Goal: Task Accomplishment & Management: Manage account settings

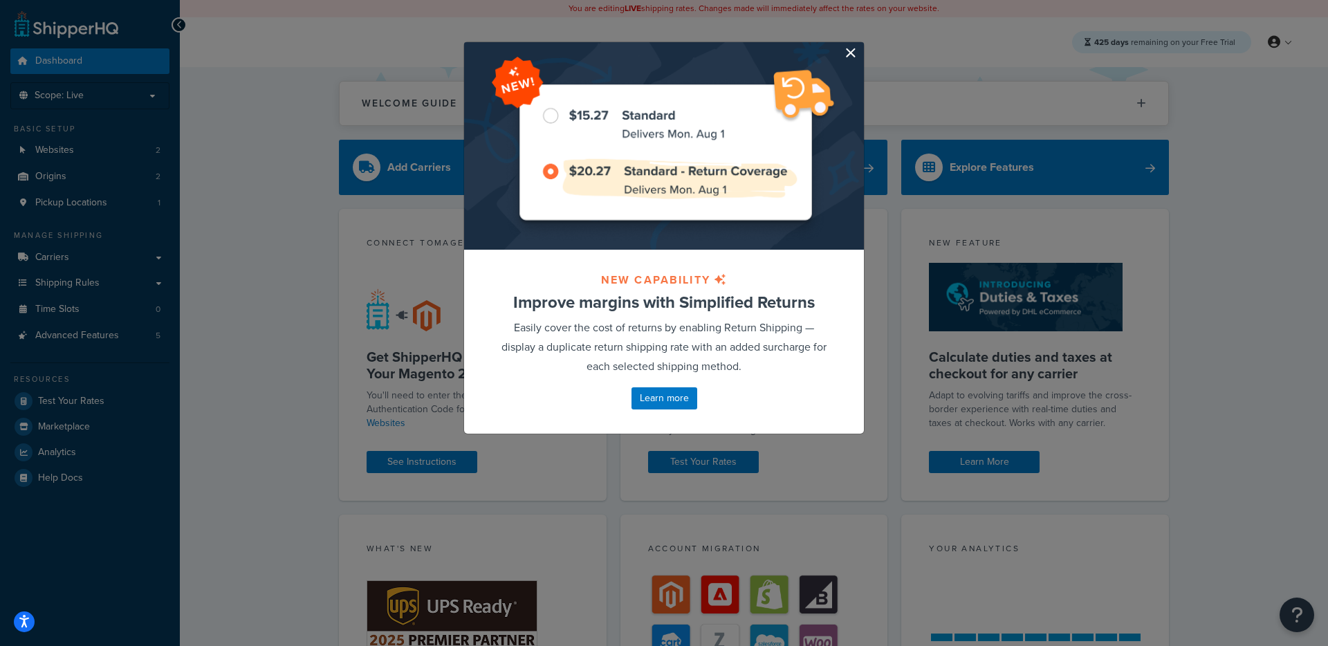
click at [861, 46] on button "button" at bounding box center [862, 43] width 3 height 3
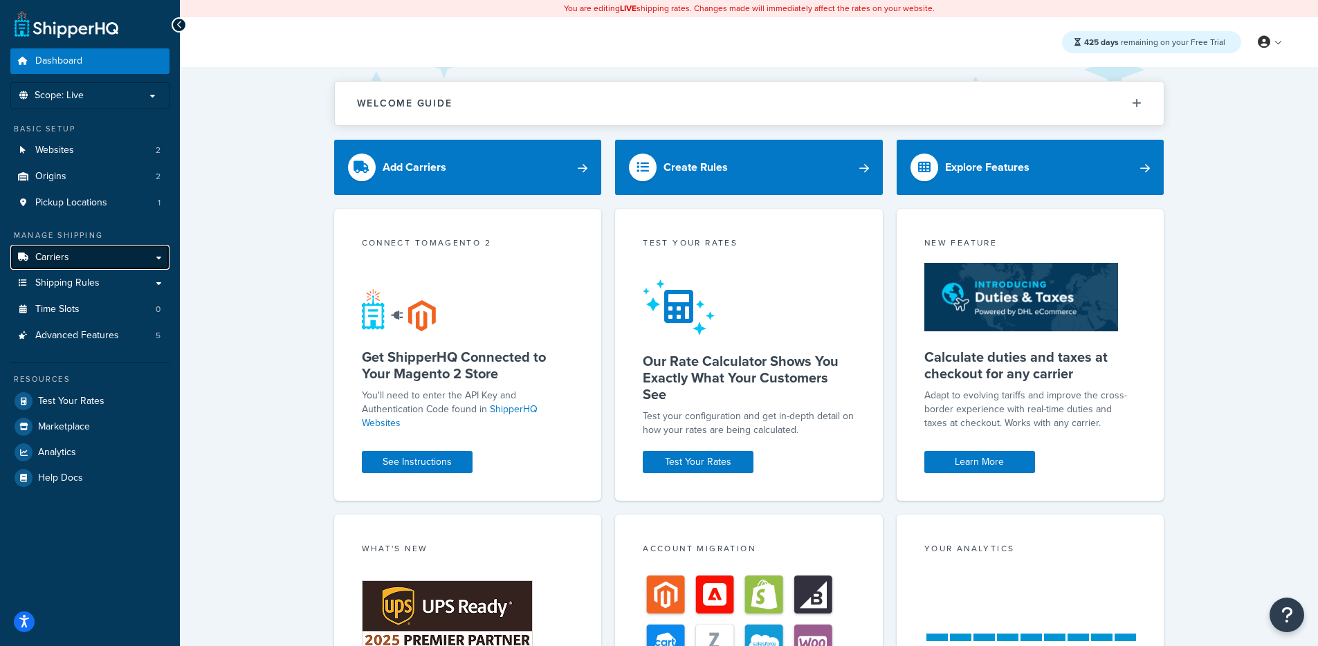
click at [86, 257] on link "Carriers" at bounding box center [89, 258] width 159 height 26
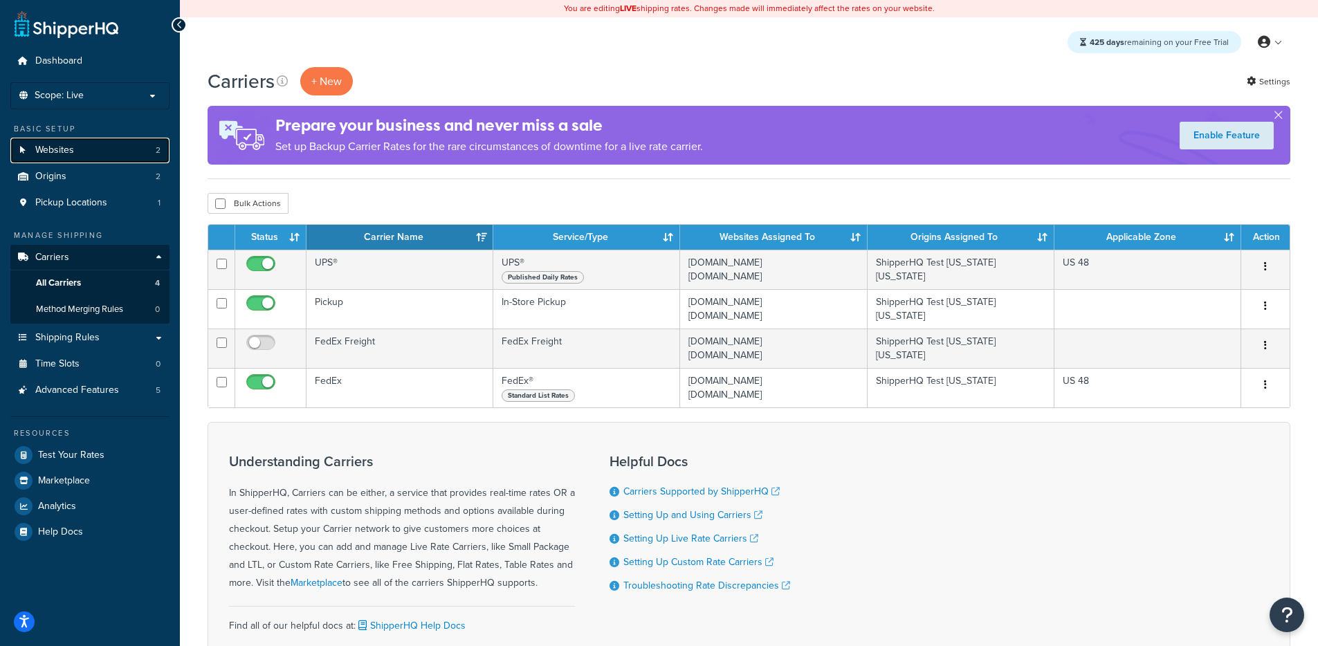
click at [91, 158] on link "Websites 2" at bounding box center [89, 151] width 159 height 26
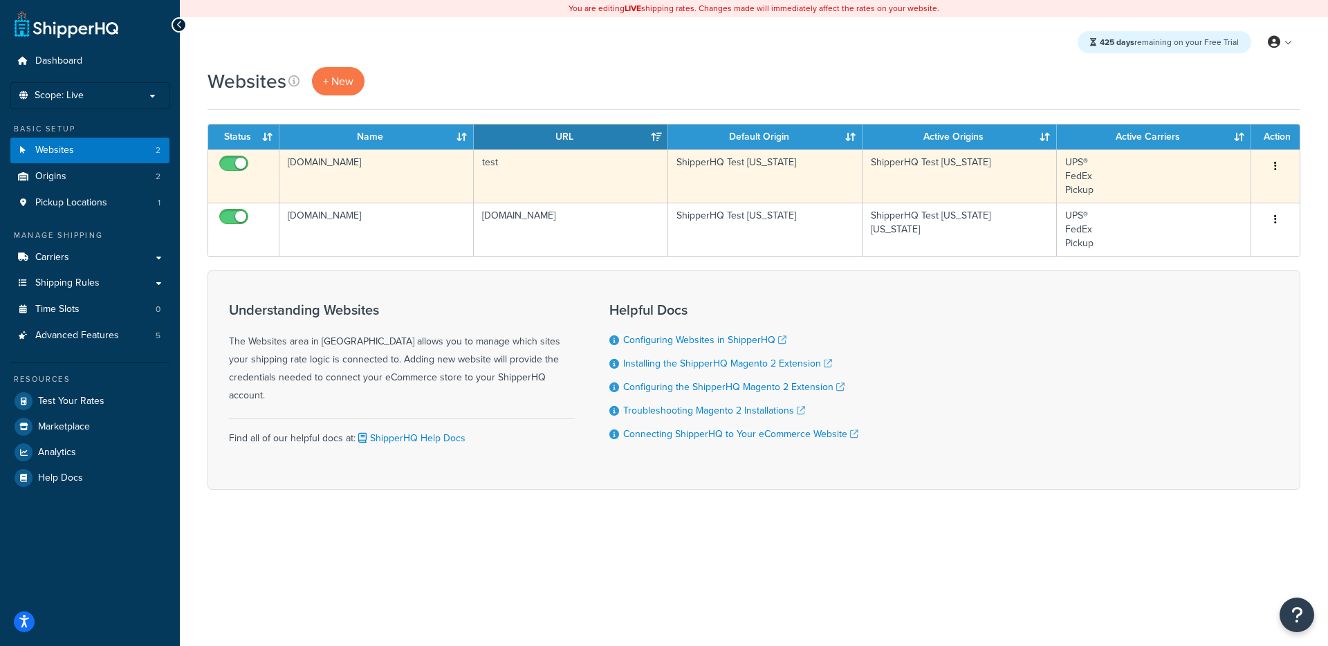
click at [437, 172] on td "[DOMAIN_NAME]" at bounding box center [376, 175] width 194 height 53
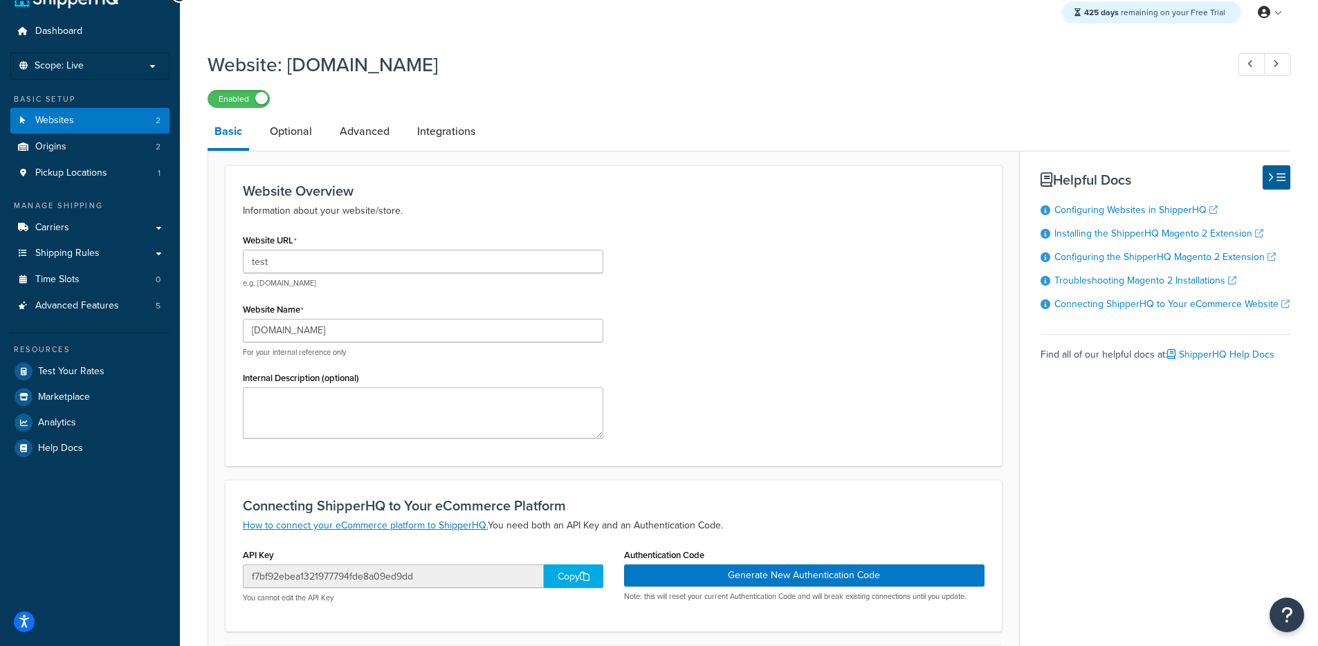
scroll to position [100, 0]
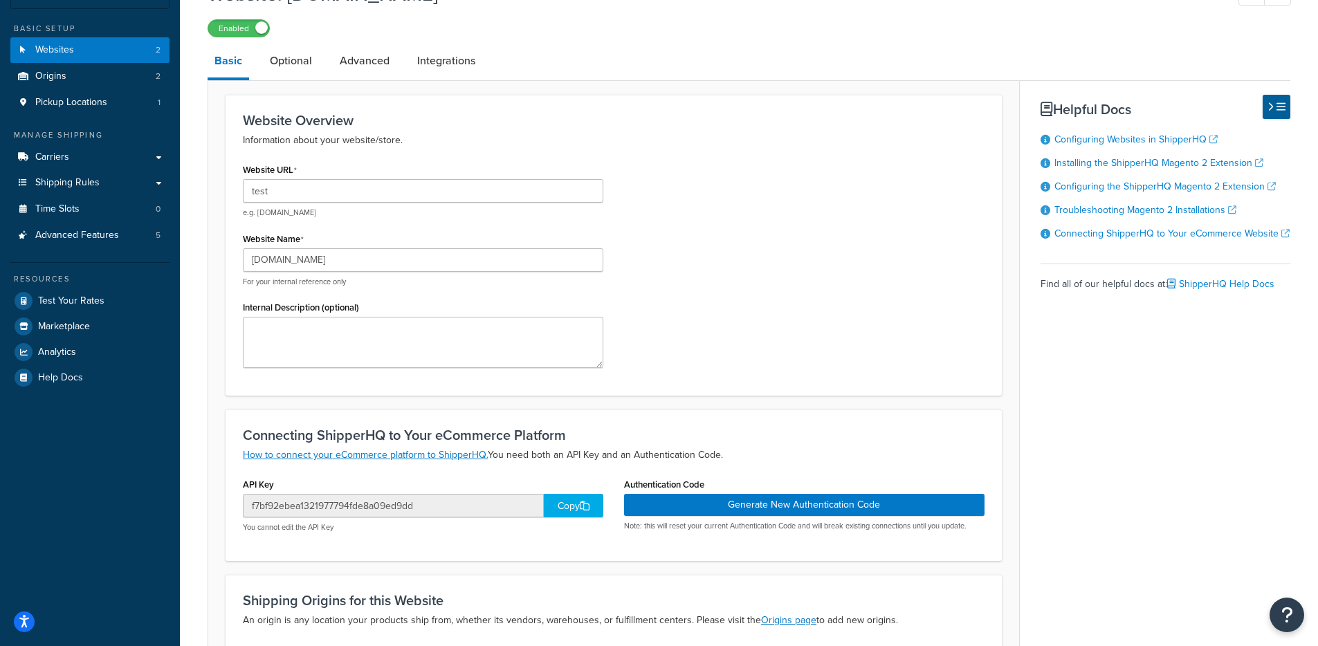
click at [557, 506] on div "Copy" at bounding box center [573, 506] width 59 height 24
click at [554, 505] on div "Copy" at bounding box center [573, 506] width 59 height 24
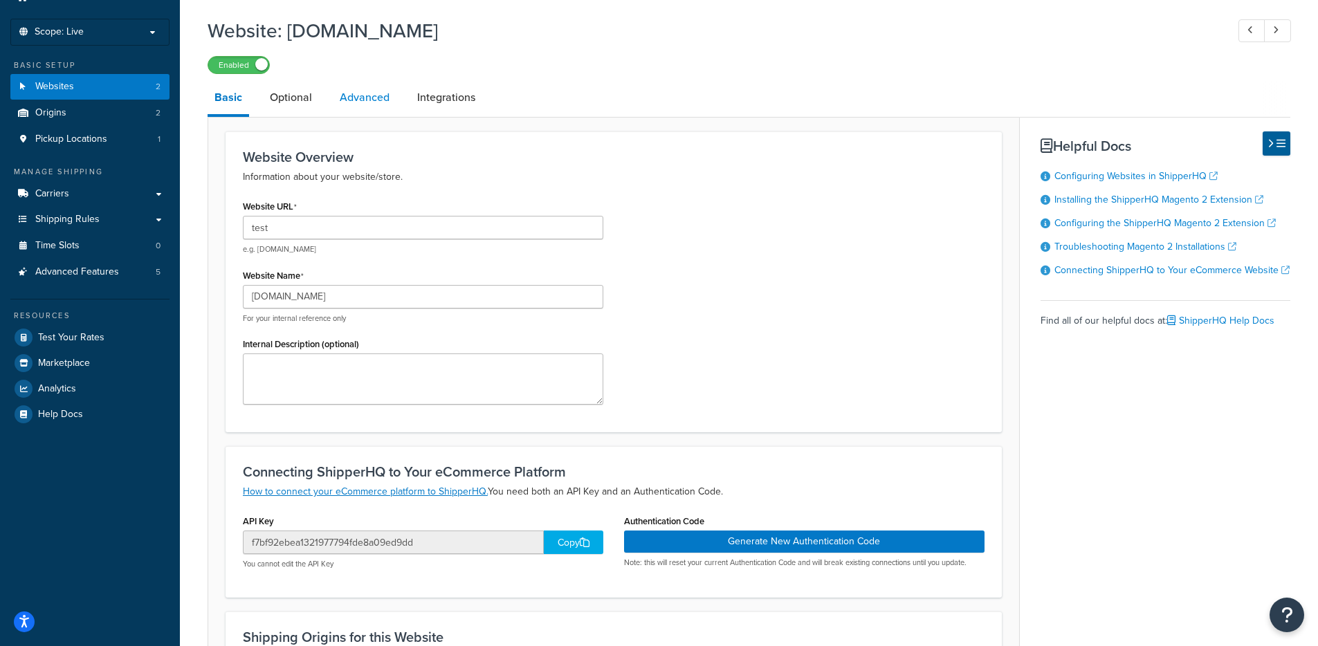
scroll to position [0, 0]
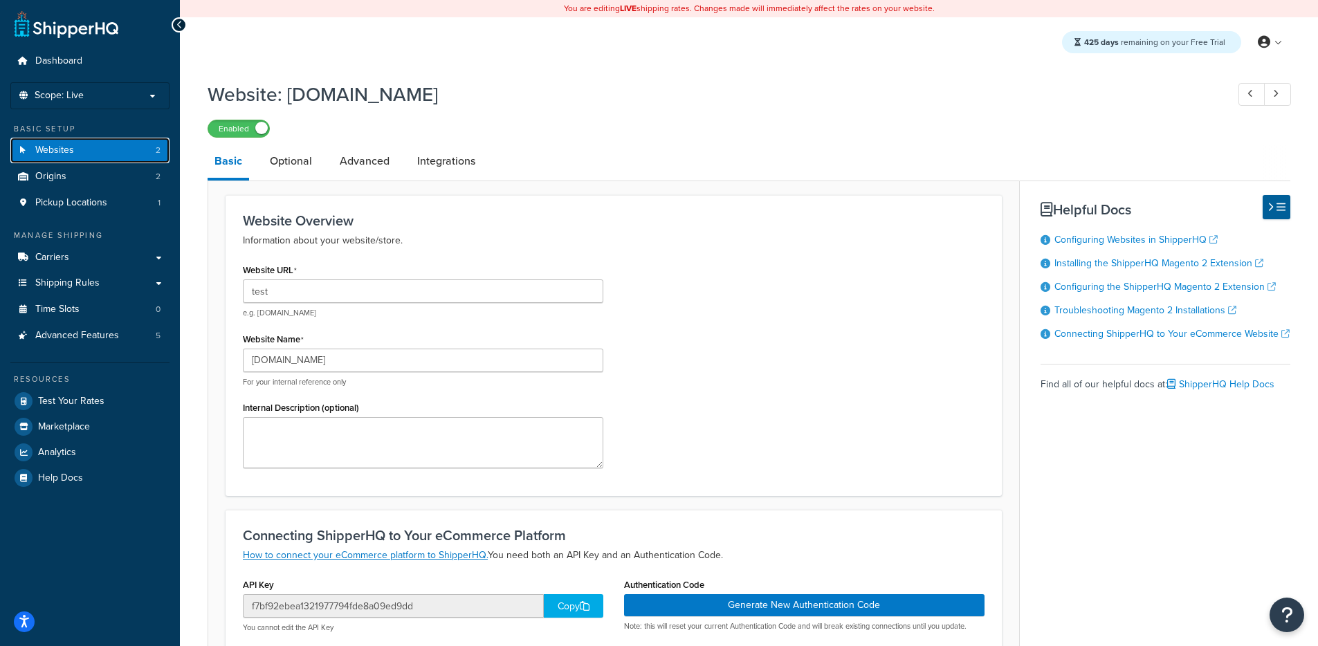
click at [149, 149] on link "Websites 2" at bounding box center [89, 151] width 159 height 26
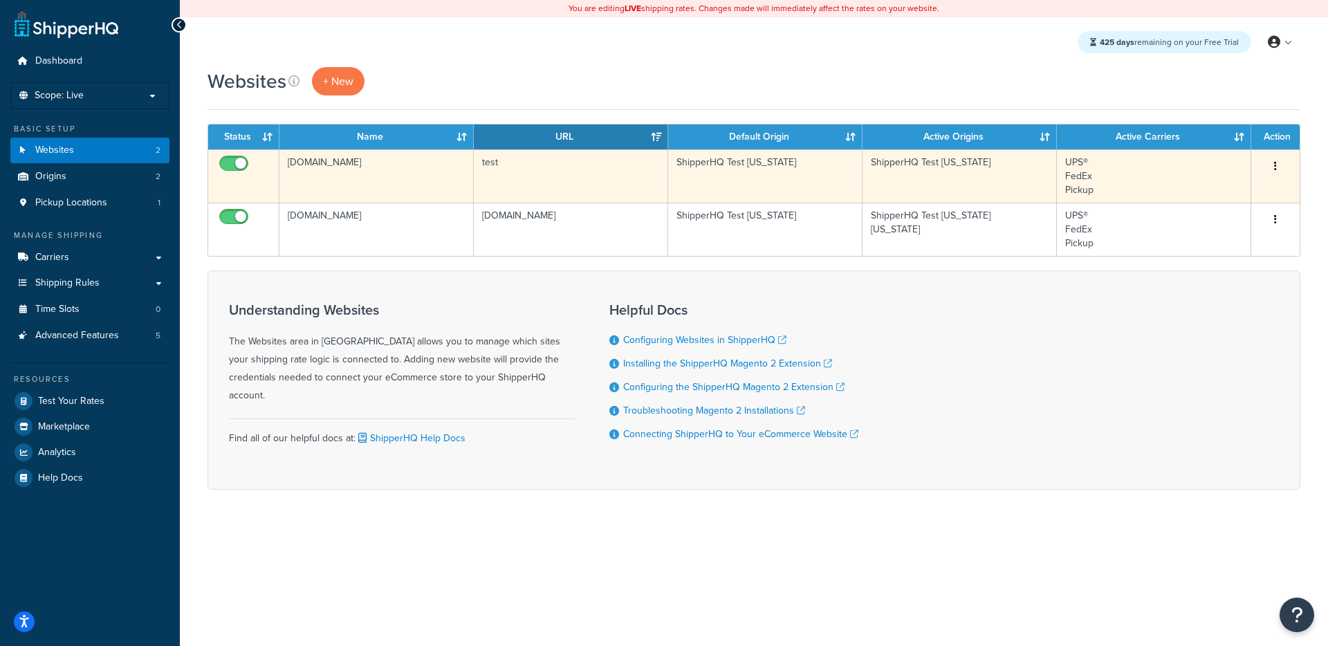
click at [406, 193] on td "[DOMAIN_NAME]" at bounding box center [376, 175] width 194 height 53
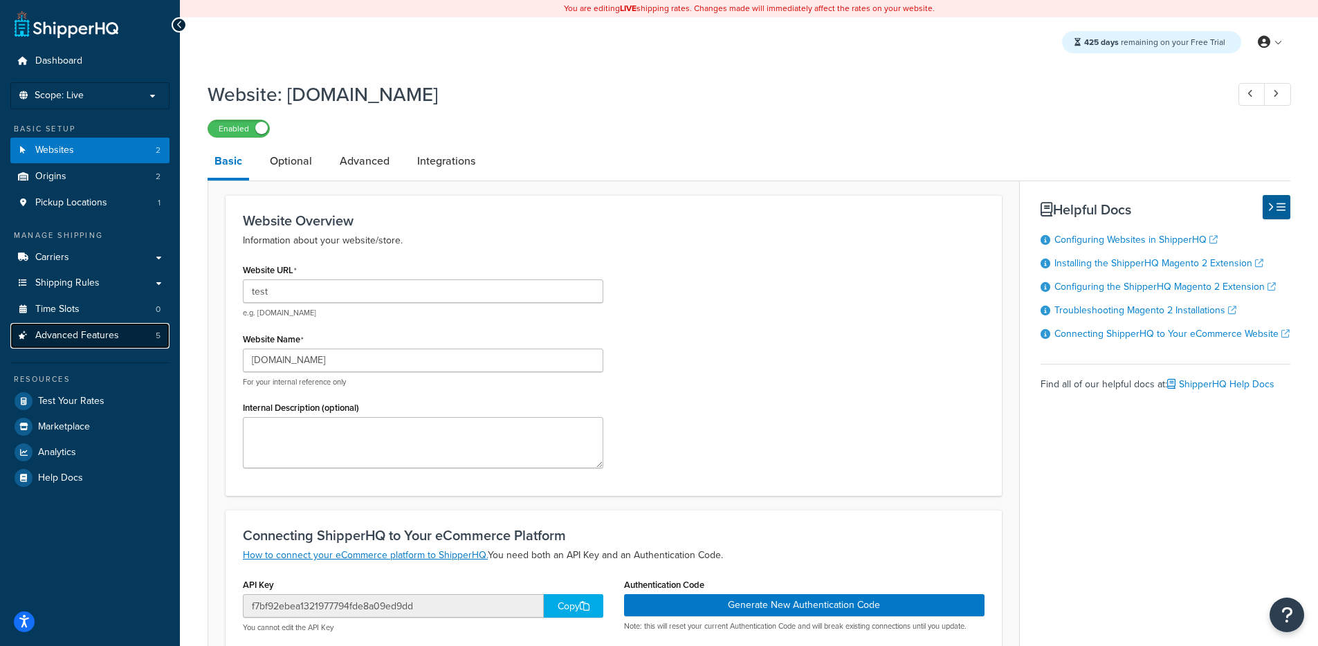
click at [100, 331] on span "Advanced Features" at bounding box center [77, 336] width 84 height 12
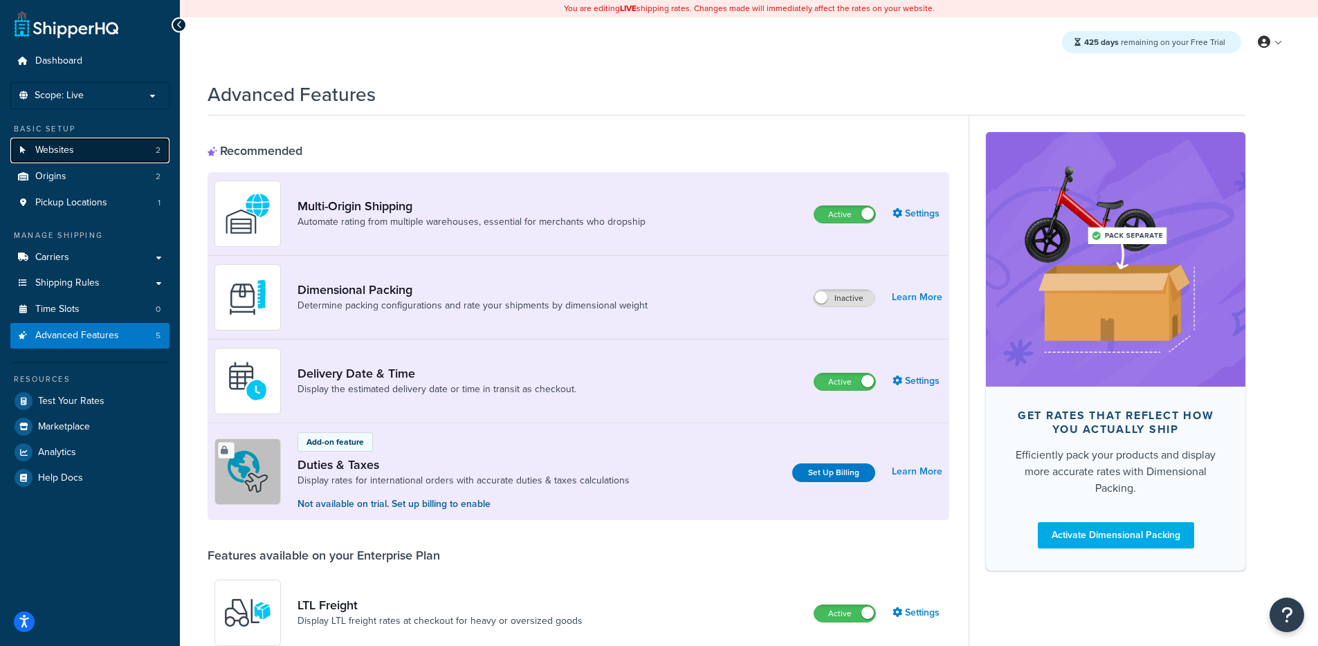
click at [127, 146] on link "Websites 2" at bounding box center [89, 151] width 159 height 26
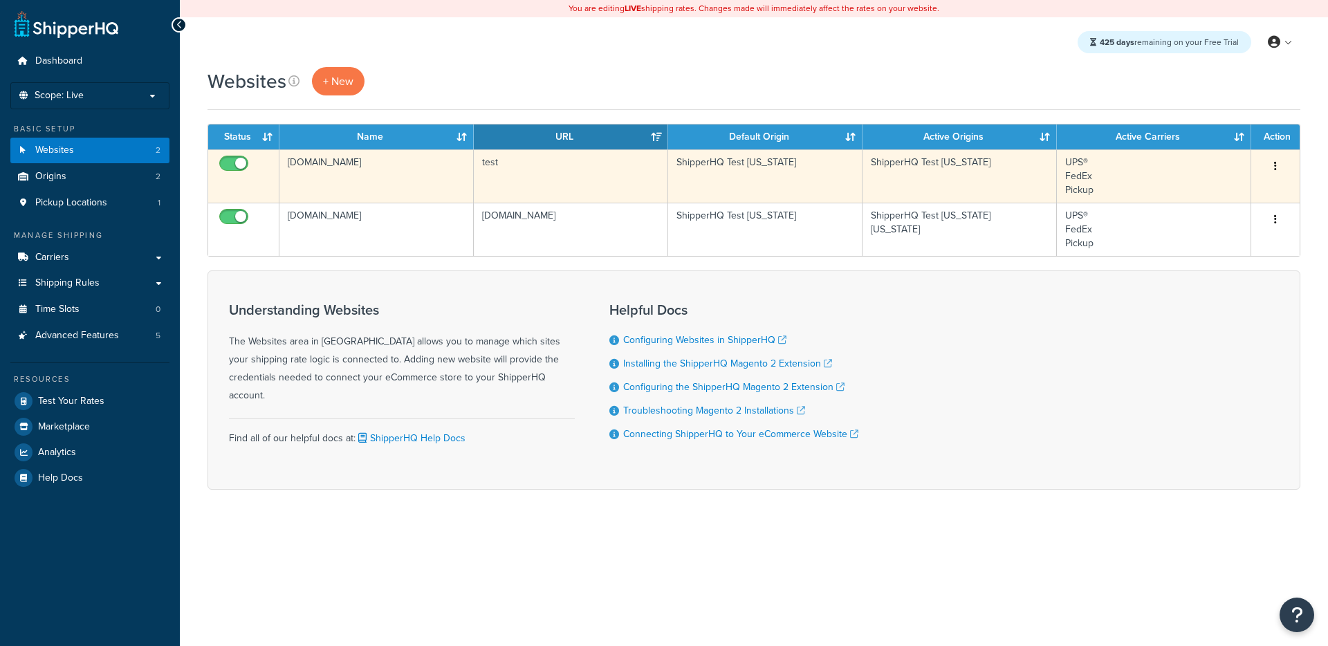
click at [521, 172] on td "test" at bounding box center [571, 175] width 194 height 53
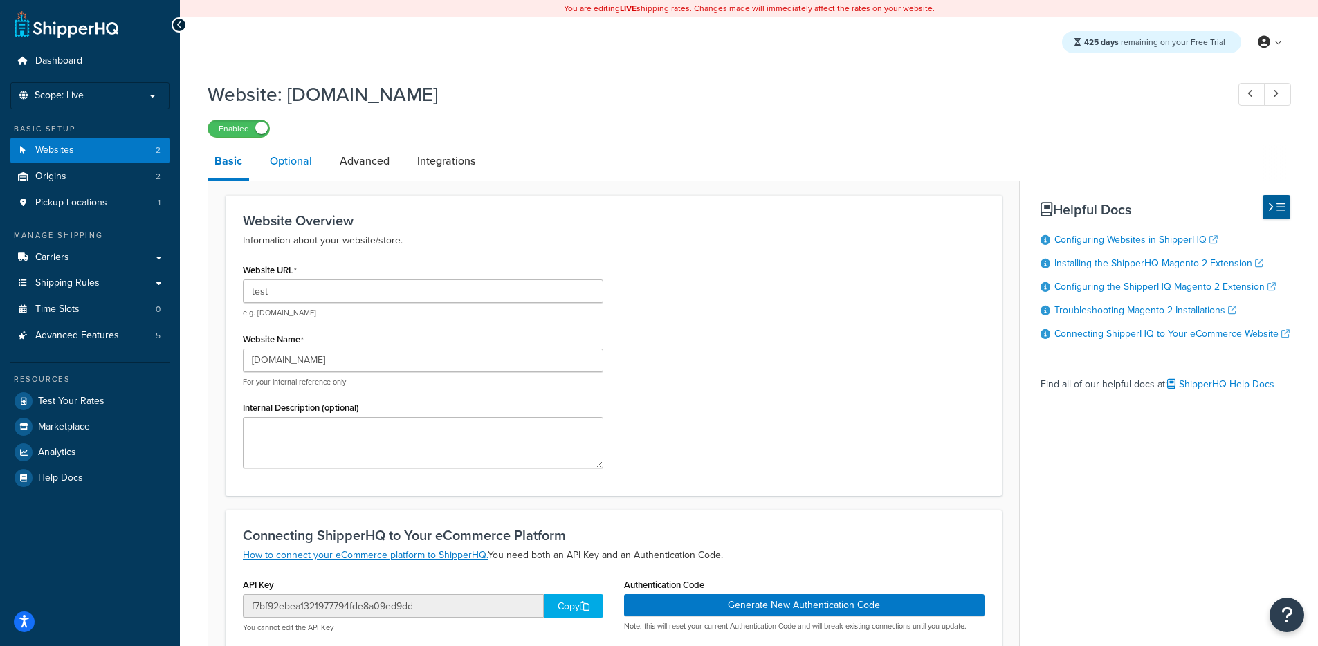
click at [297, 163] on link "Optional" at bounding box center [291, 161] width 56 height 33
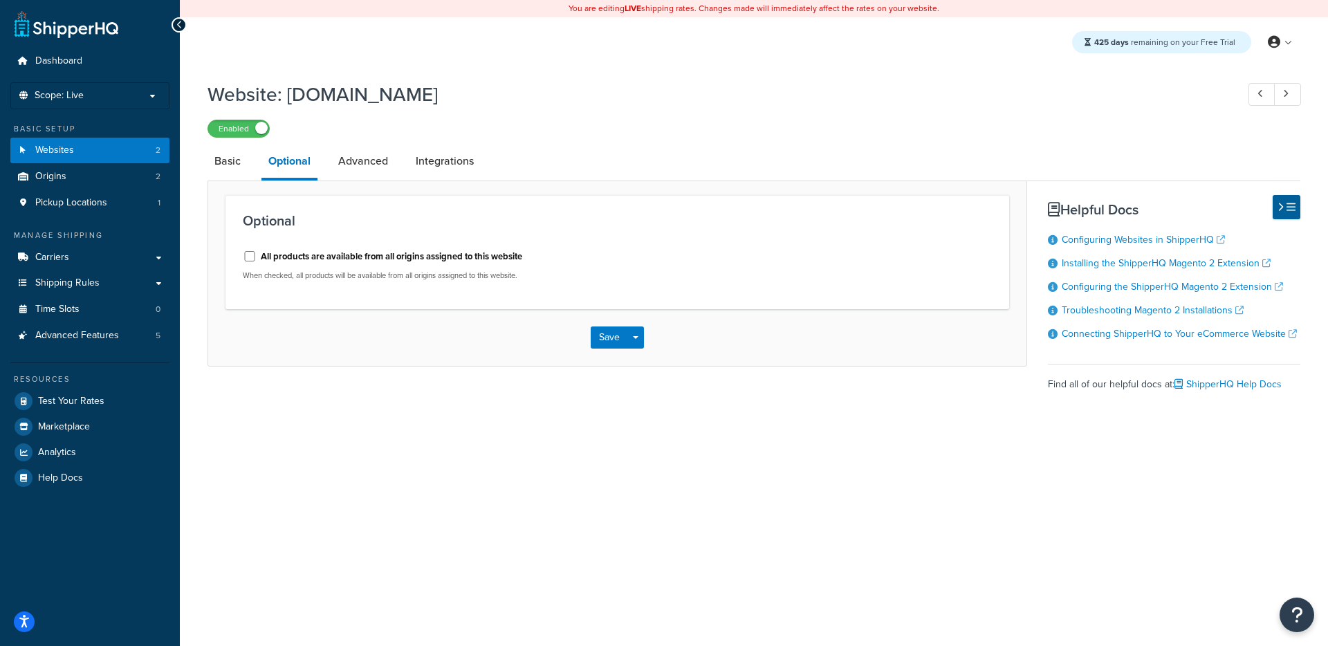
click at [316, 255] on label "All products are available from all origins assigned to this website" at bounding box center [391, 256] width 261 height 12
click at [257, 255] on input "All products are available from all origins assigned to this website" at bounding box center [250, 256] width 14 height 10
checkbox input "true"
click at [359, 165] on link "Advanced" at bounding box center [363, 161] width 64 height 33
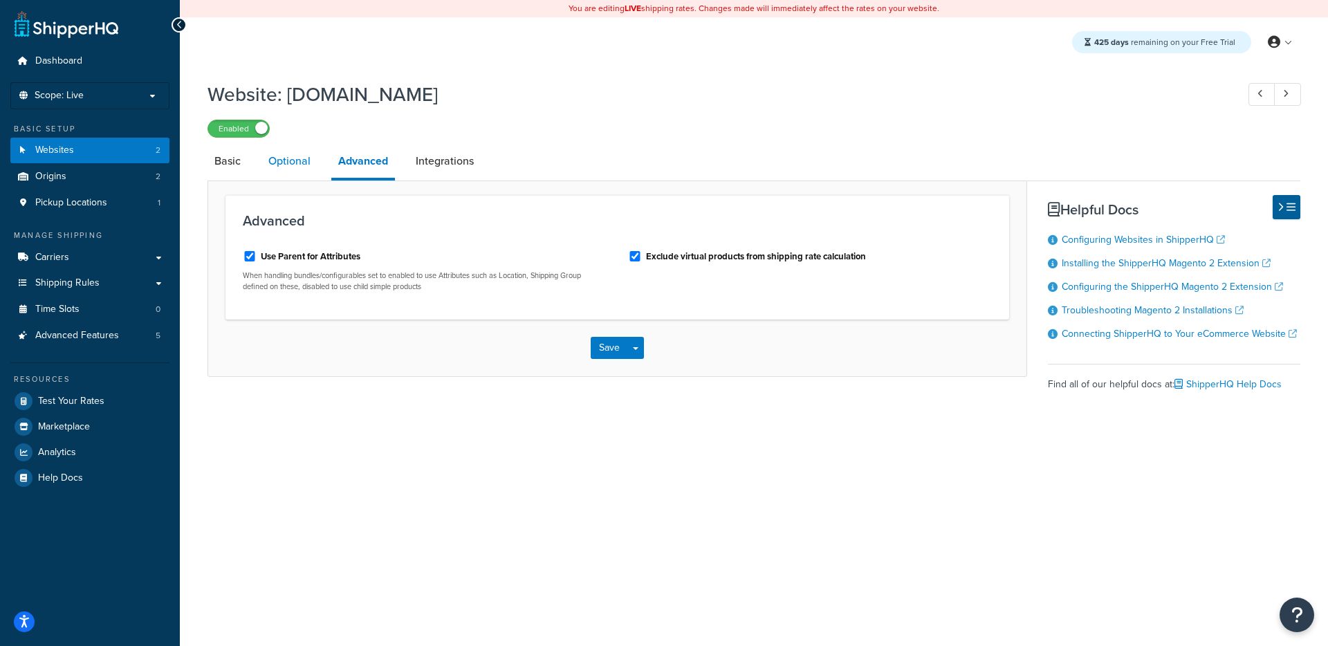
click at [307, 166] on link "Optional" at bounding box center [289, 161] width 56 height 33
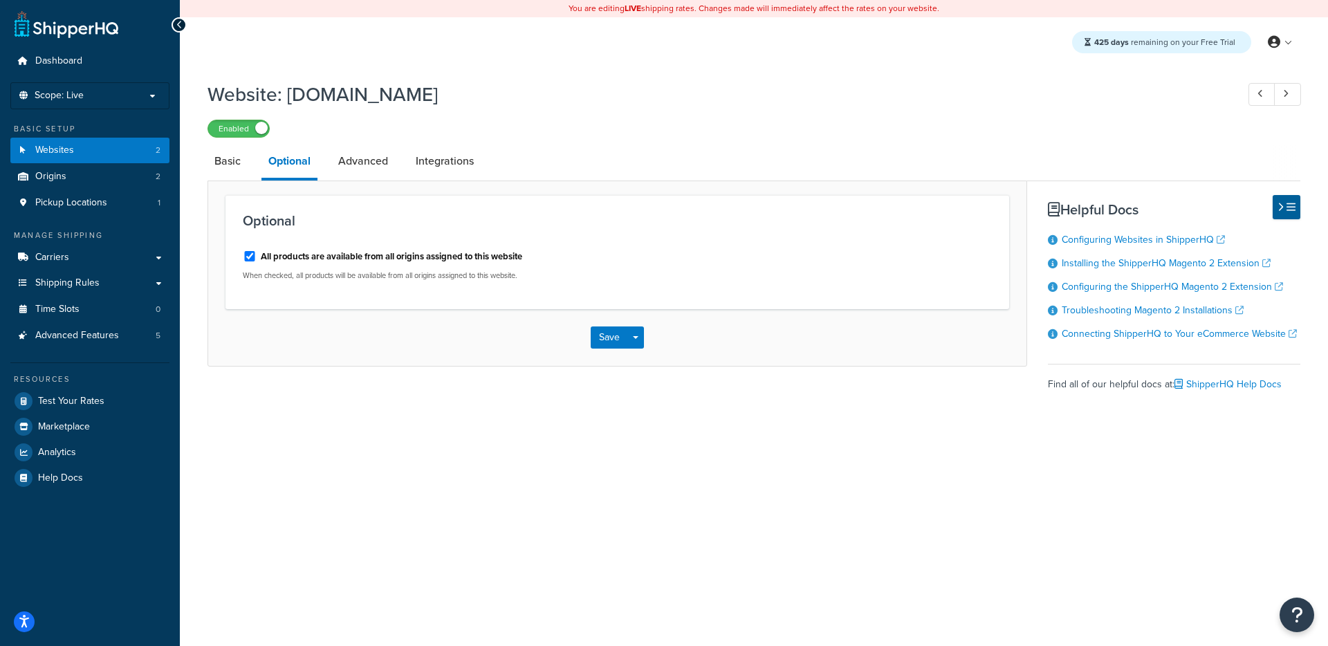
click at [331, 253] on label "All products are available from all origins assigned to this website" at bounding box center [391, 256] width 261 height 12
click at [257, 253] on input "All products are available from all origins assigned to this website" at bounding box center [250, 256] width 14 height 10
checkbox input "false"
drag, startPoint x: 365, startPoint y: 163, endPoint x: 379, endPoint y: 163, distance: 14.5
click at [365, 163] on link "Advanced" at bounding box center [363, 161] width 64 height 33
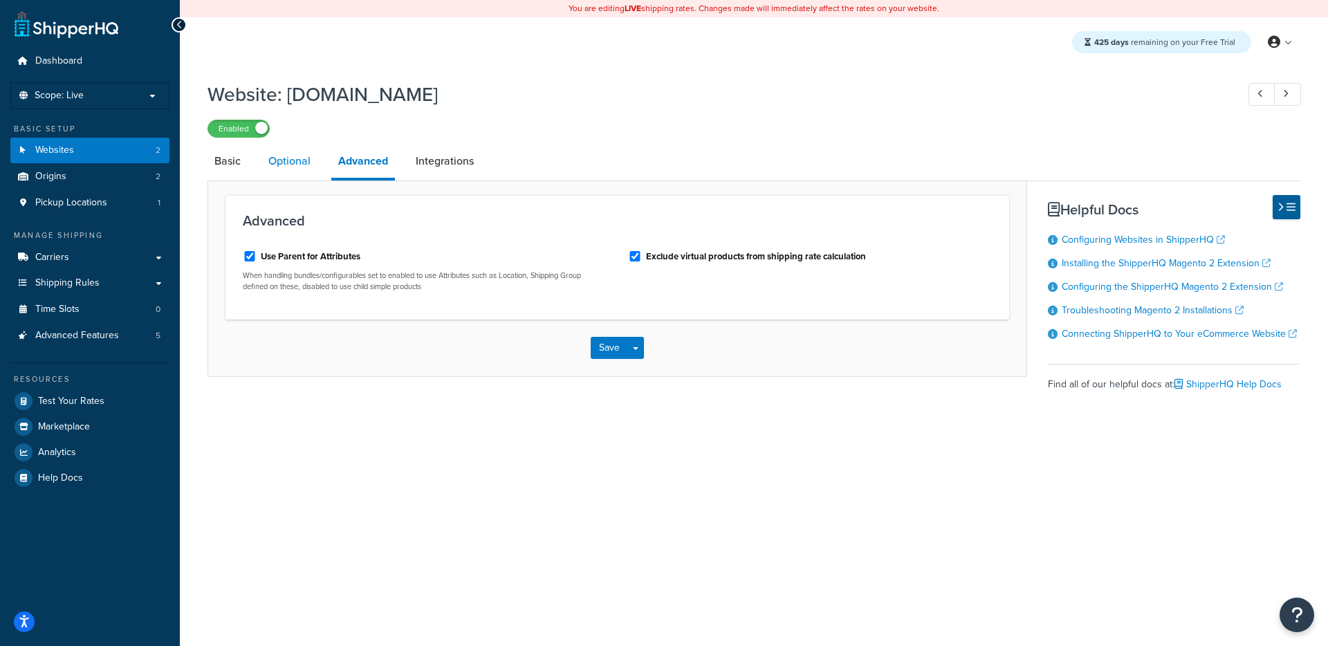
click at [307, 164] on link "Optional" at bounding box center [289, 161] width 56 height 33
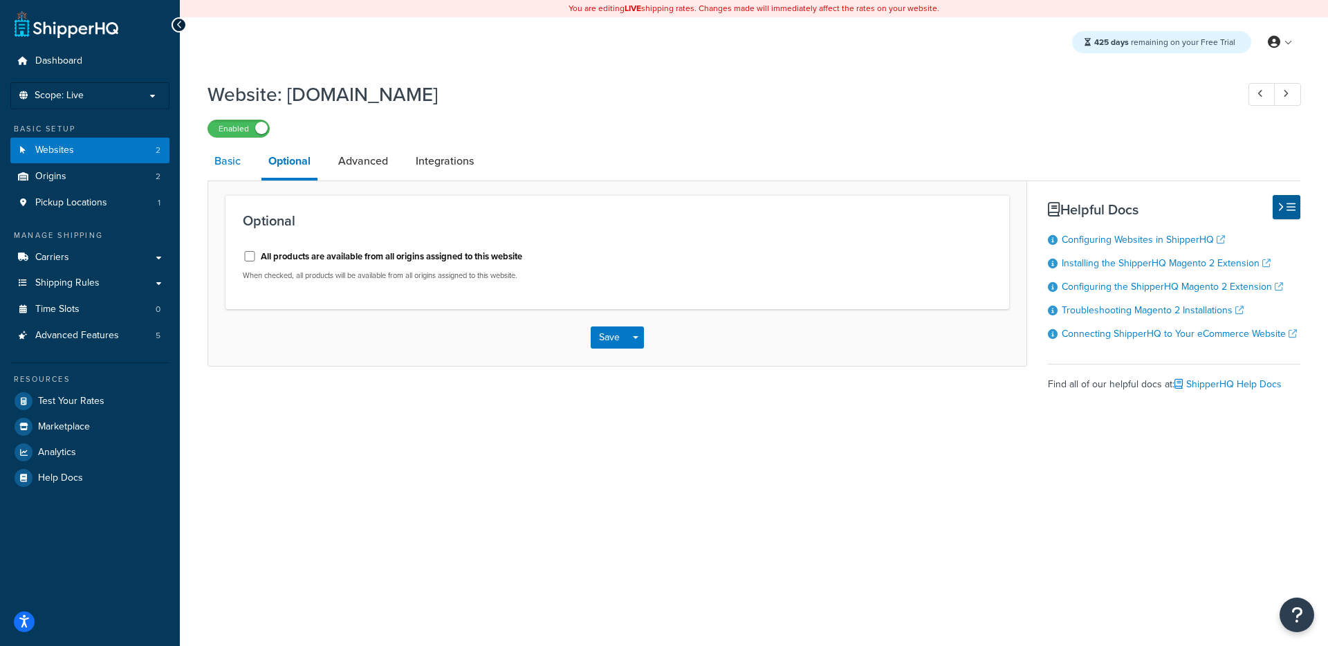
click at [219, 169] on link "Basic" at bounding box center [228, 161] width 40 height 33
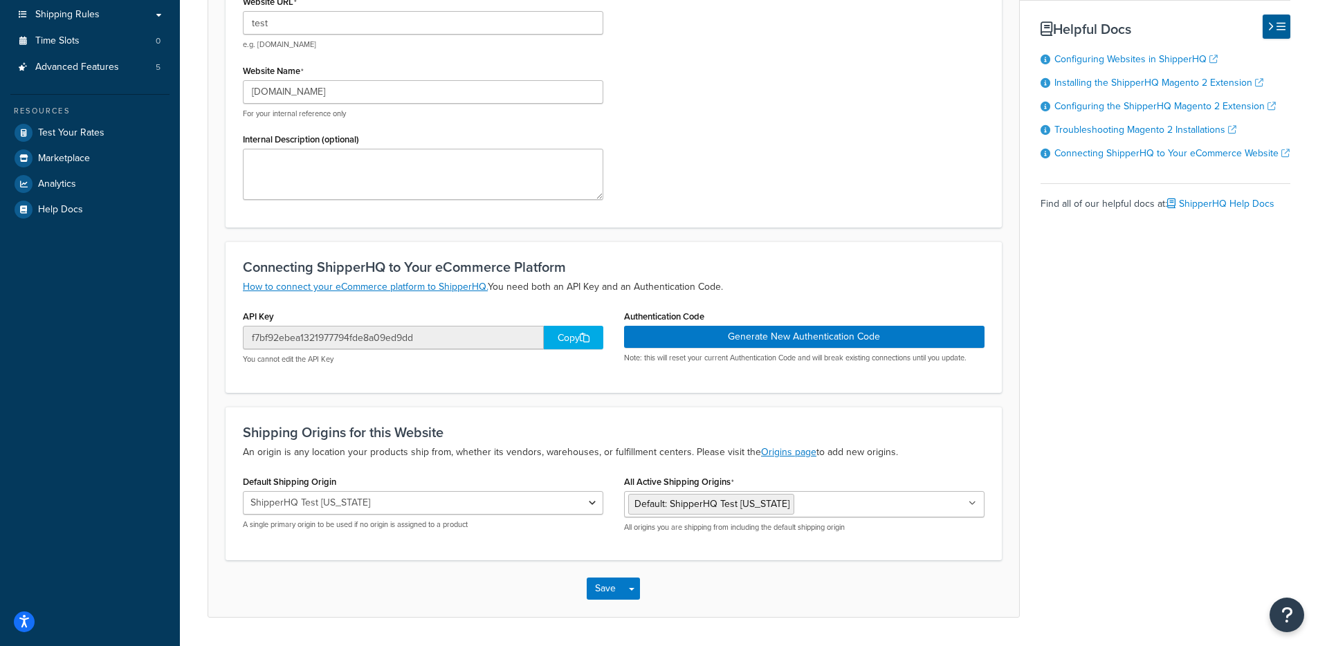
scroll to position [291, 0]
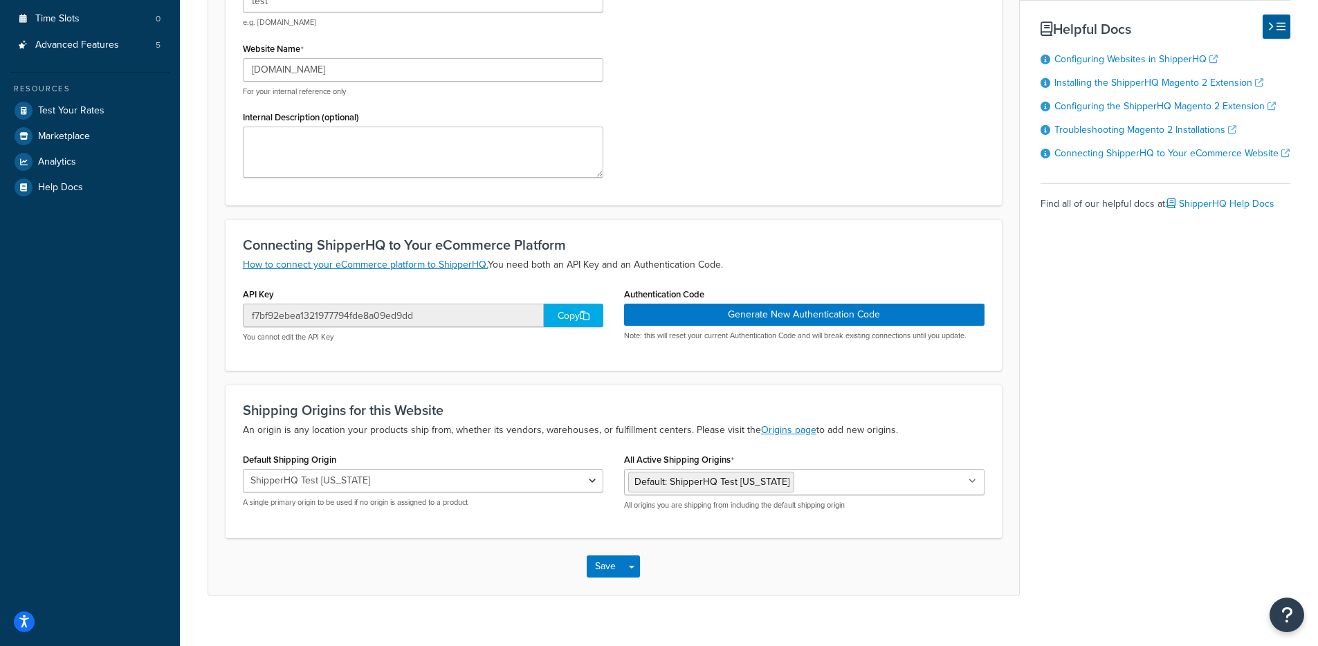
click at [570, 315] on div "Copy" at bounding box center [573, 316] width 59 height 24
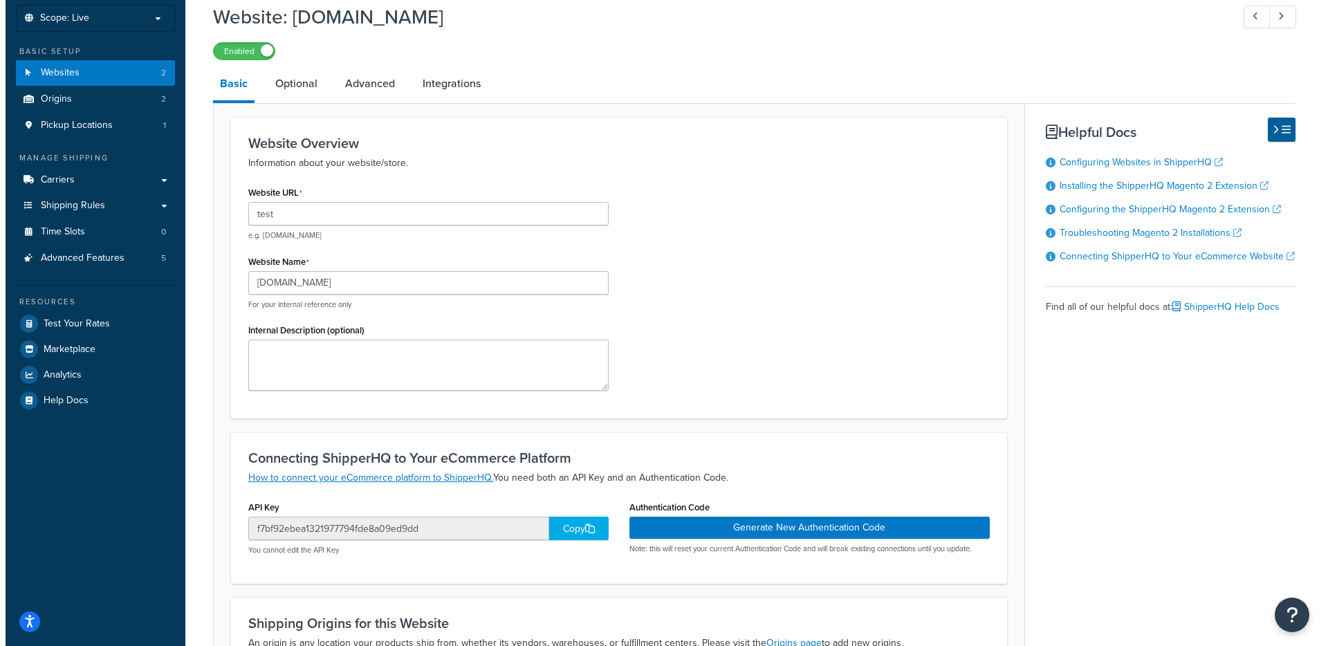
scroll to position [0, 0]
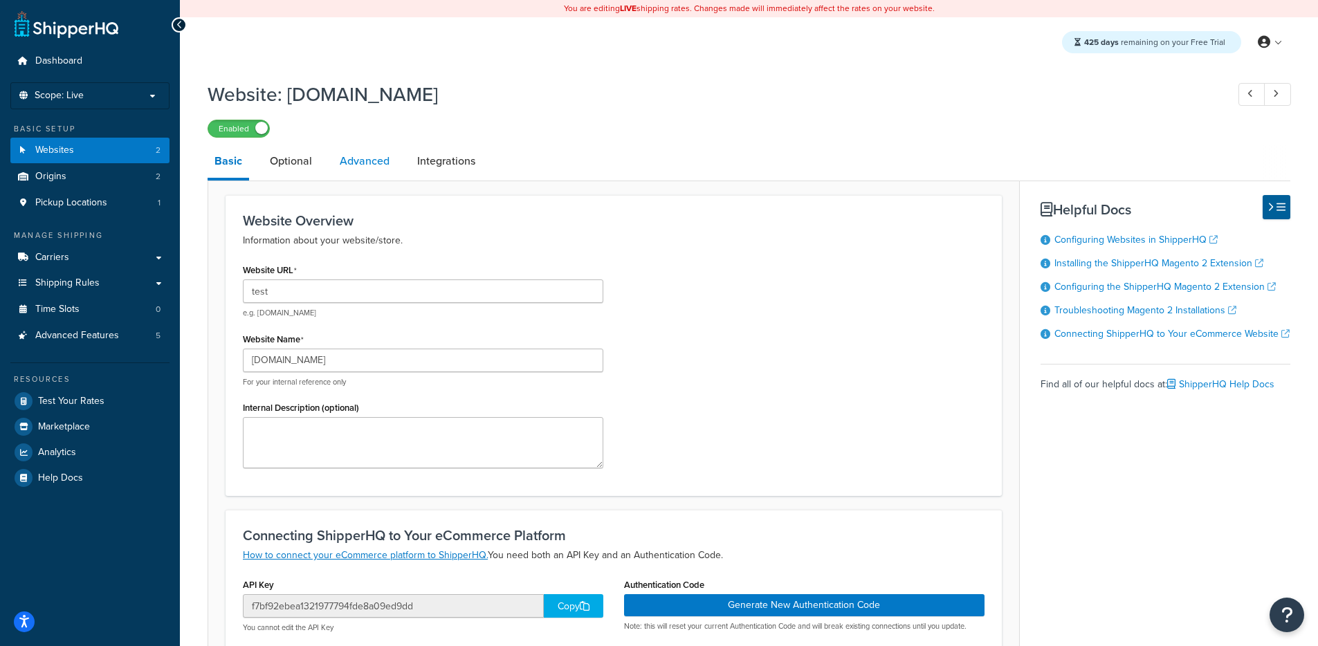
click at [344, 157] on link "Advanced" at bounding box center [365, 161] width 64 height 33
